Goal: Use online tool/utility: Utilize a website feature to perform a specific function

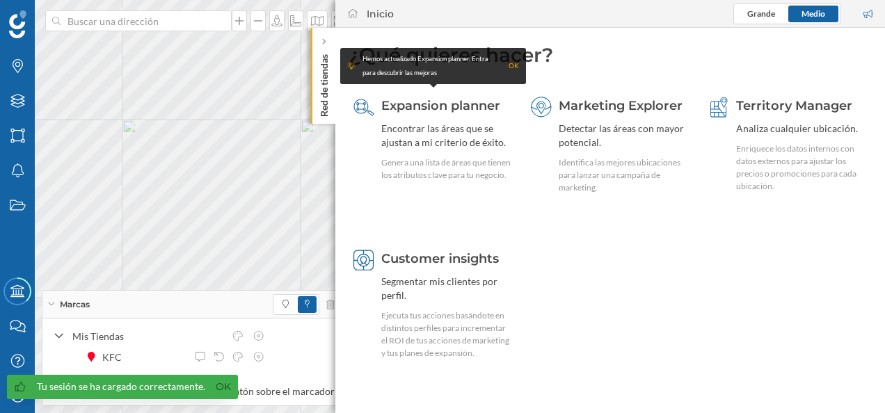
click at [322, 33] on div "Red de tiendas" at bounding box center [323, 76] width 24 height 96
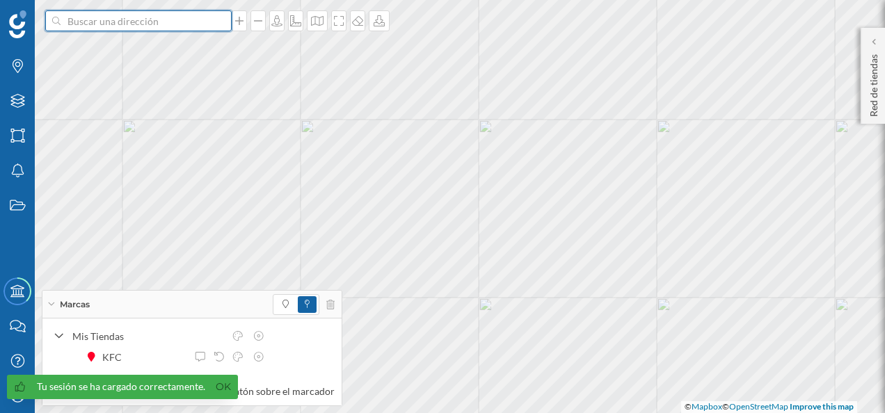
drag, startPoint x: 136, startPoint y: 17, endPoint x: 145, endPoint y: 19, distance: 9.5
click at [136, 17] on input at bounding box center [139, 20] width 156 height 21
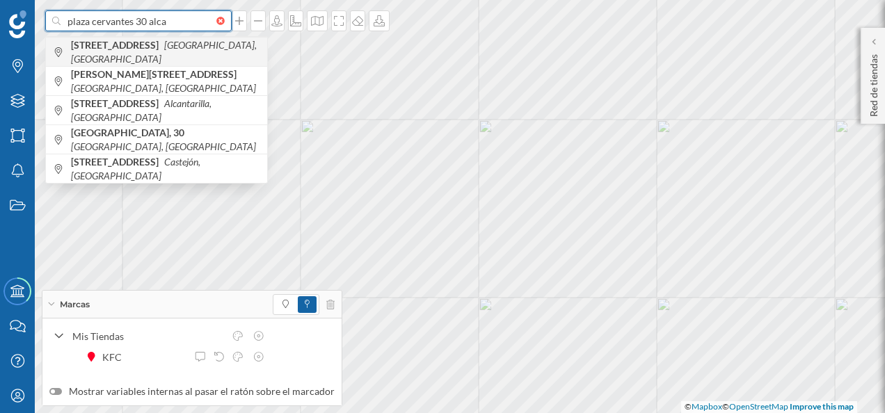
type input "plaza cervantes 30 alca"
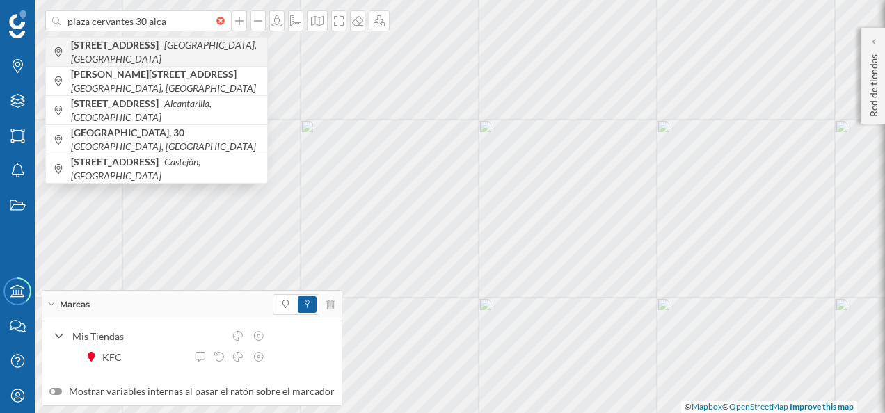
click at [150, 56] on span "[STREET_ADDRESS]" at bounding box center [165, 52] width 189 height 28
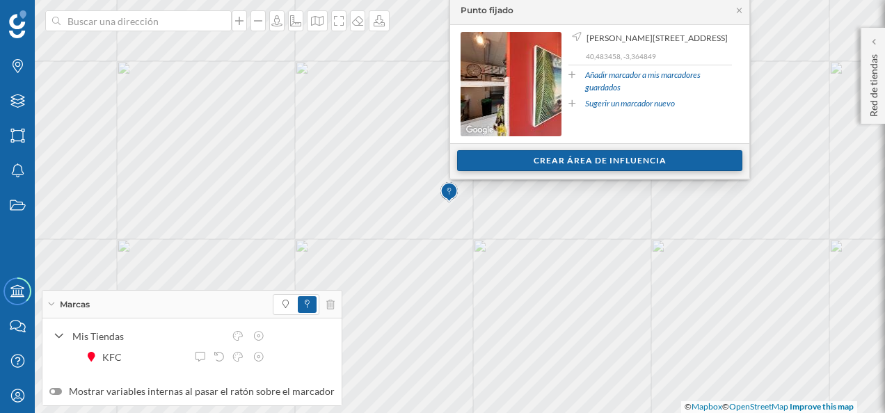
click at [585, 158] on div "Crear área de influencia" at bounding box center [599, 160] width 285 height 21
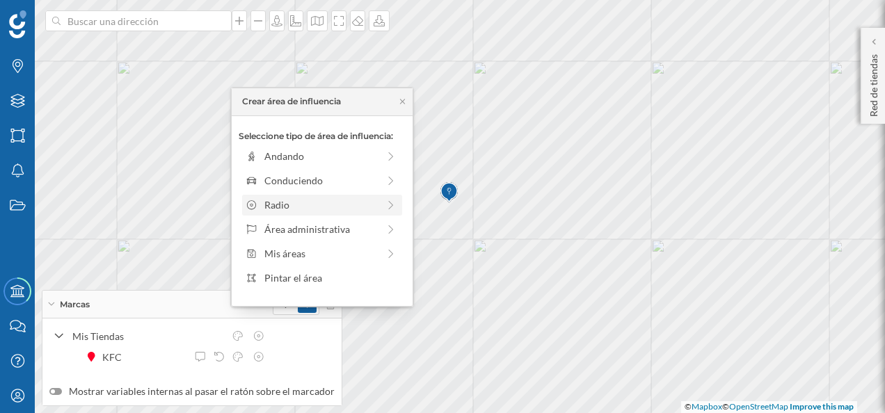
click at [277, 201] on div "Radio" at bounding box center [321, 205] width 113 height 15
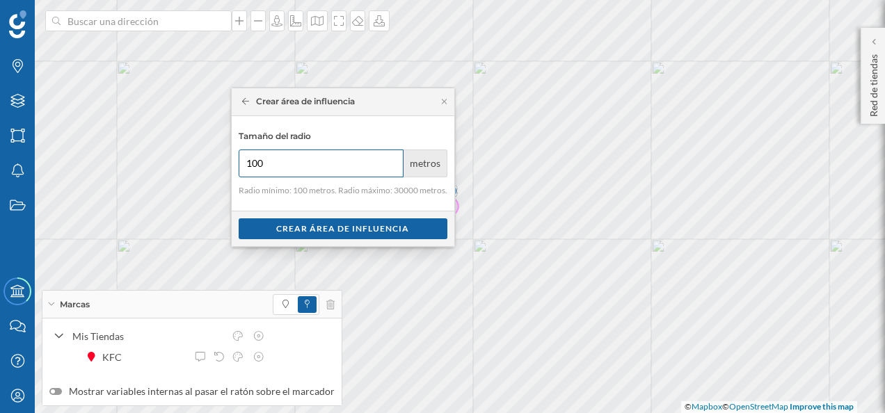
click at [273, 166] on input "100" at bounding box center [322, 164] width 166 height 28
click at [178, 160] on div "Marcas Capas Áreas Notificaciones Estados Academy Contacta con nosotros Centro …" at bounding box center [442, 206] width 885 height 413
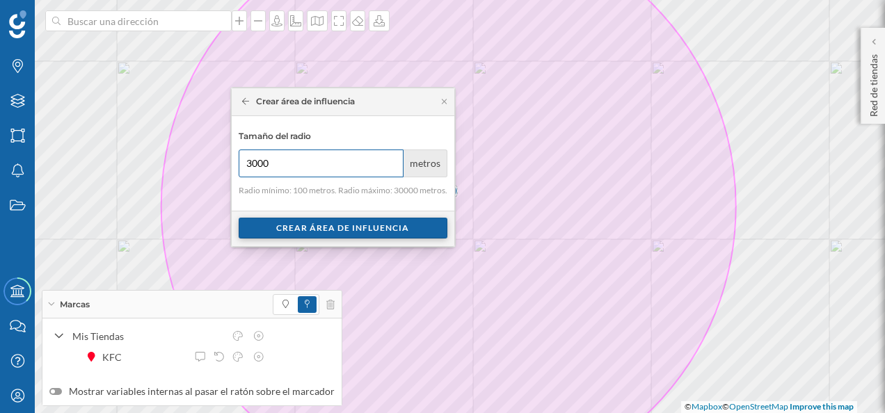
type input "3000"
click at [338, 233] on div "Crear área de influencia" at bounding box center [343, 228] width 209 height 21
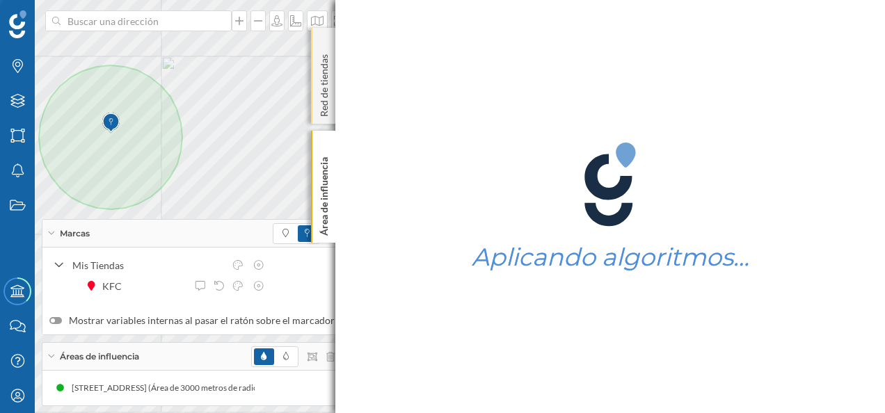
click at [323, 41] on div "Red de tiendas" at bounding box center [323, 76] width 24 height 96
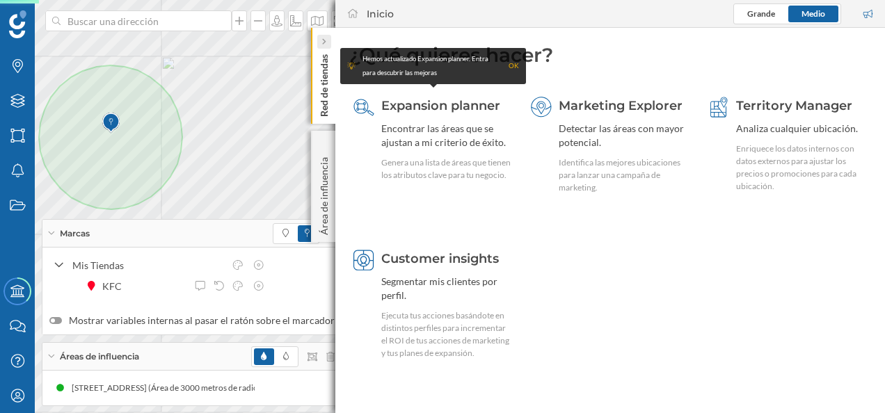
click at [327, 38] on div at bounding box center [324, 42] width 14 height 14
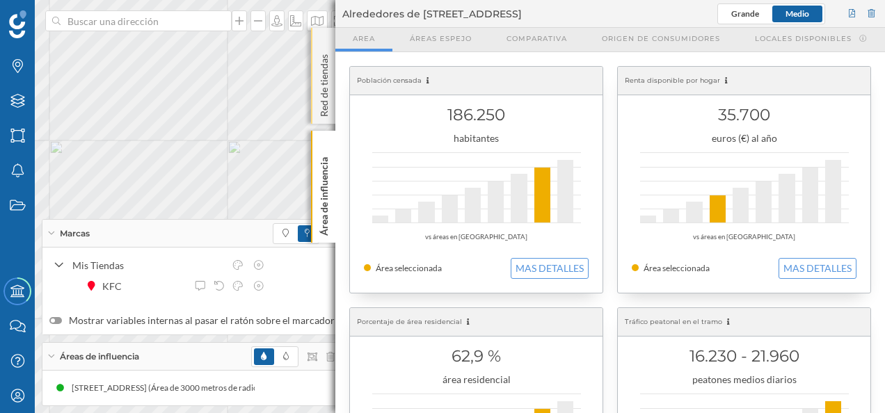
click at [324, 37] on div "Red de tiendas" at bounding box center [323, 76] width 24 height 96
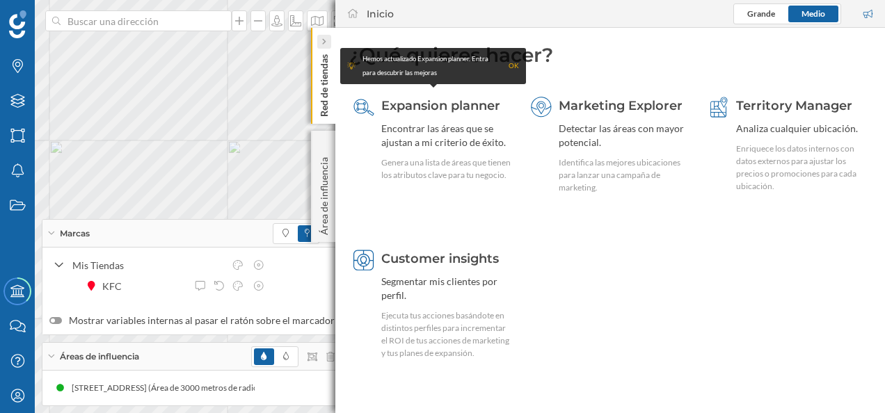
click at [324, 36] on icon at bounding box center [324, 42] width 4 height 14
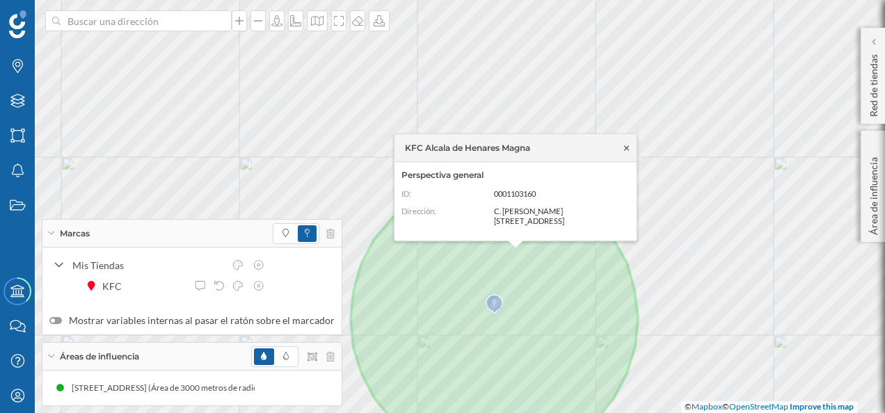
click at [624, 149] on icon at bounding box center [627, 148] width 10 height 8
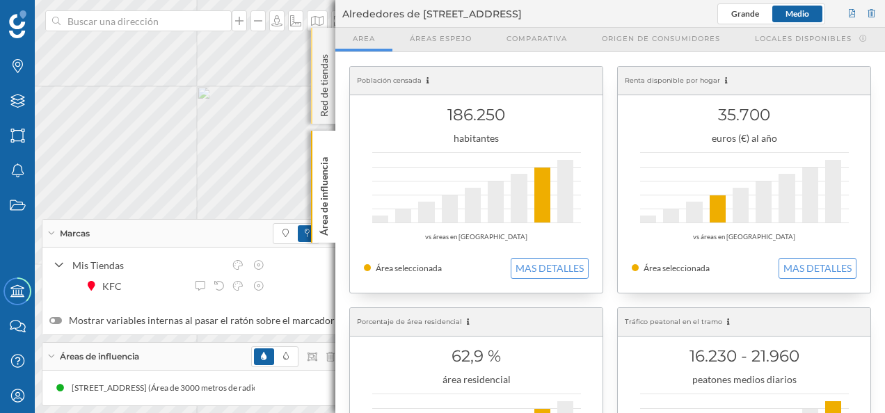
click at [320, 45] on div "Red de tiendas" at bounding box center [323, 76] width 24 height 96
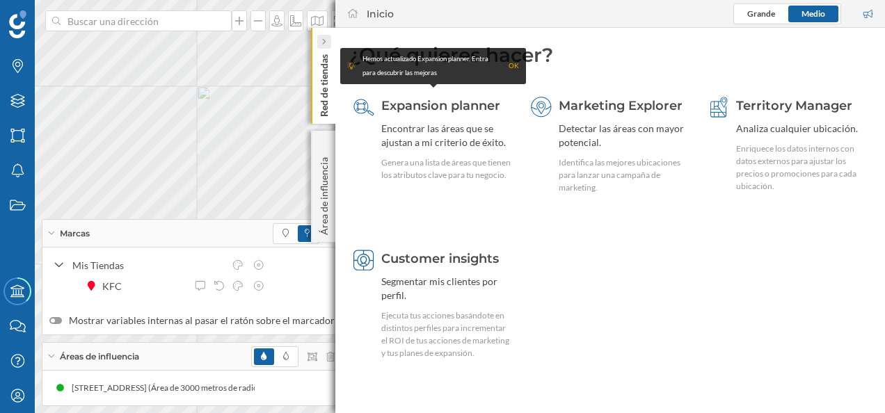
click at [320, 42] on div at bounding box center [324, 42] width 14 height 14
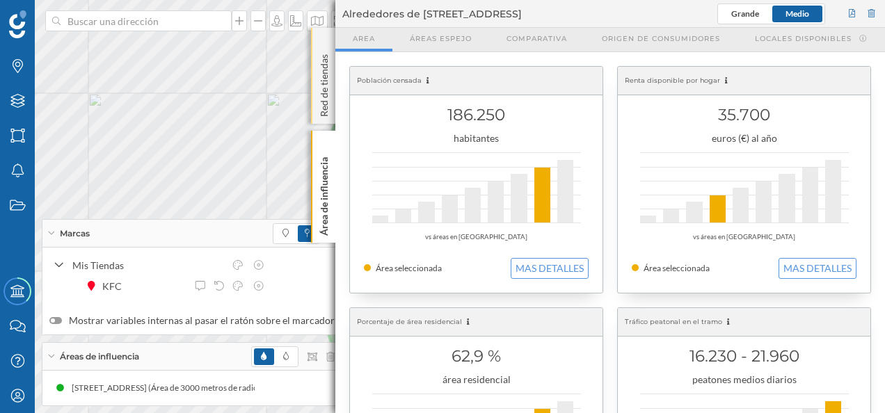
click at [330, 49] on p "Red de tiendas" at bounding box center [324, 83] width 14 height 68
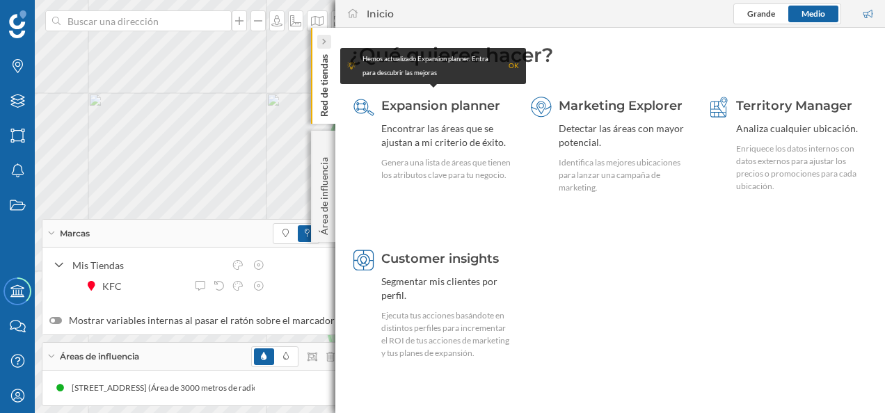
click at [320, 43] on div at bounding box center [324, 42] width 14 height 14
